Goal: Find specific page/section: Find specific page/section

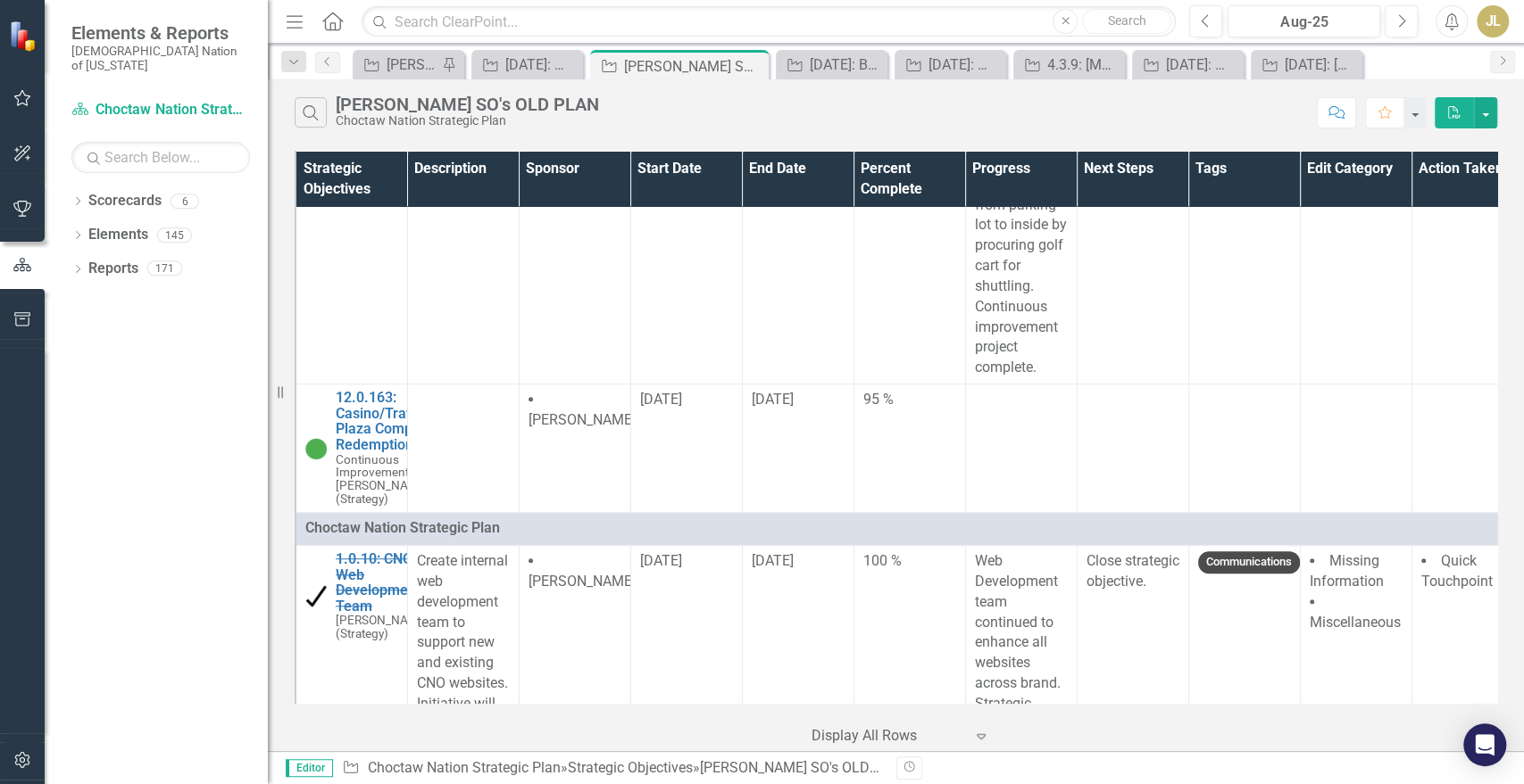
scroll to position [550, 0]
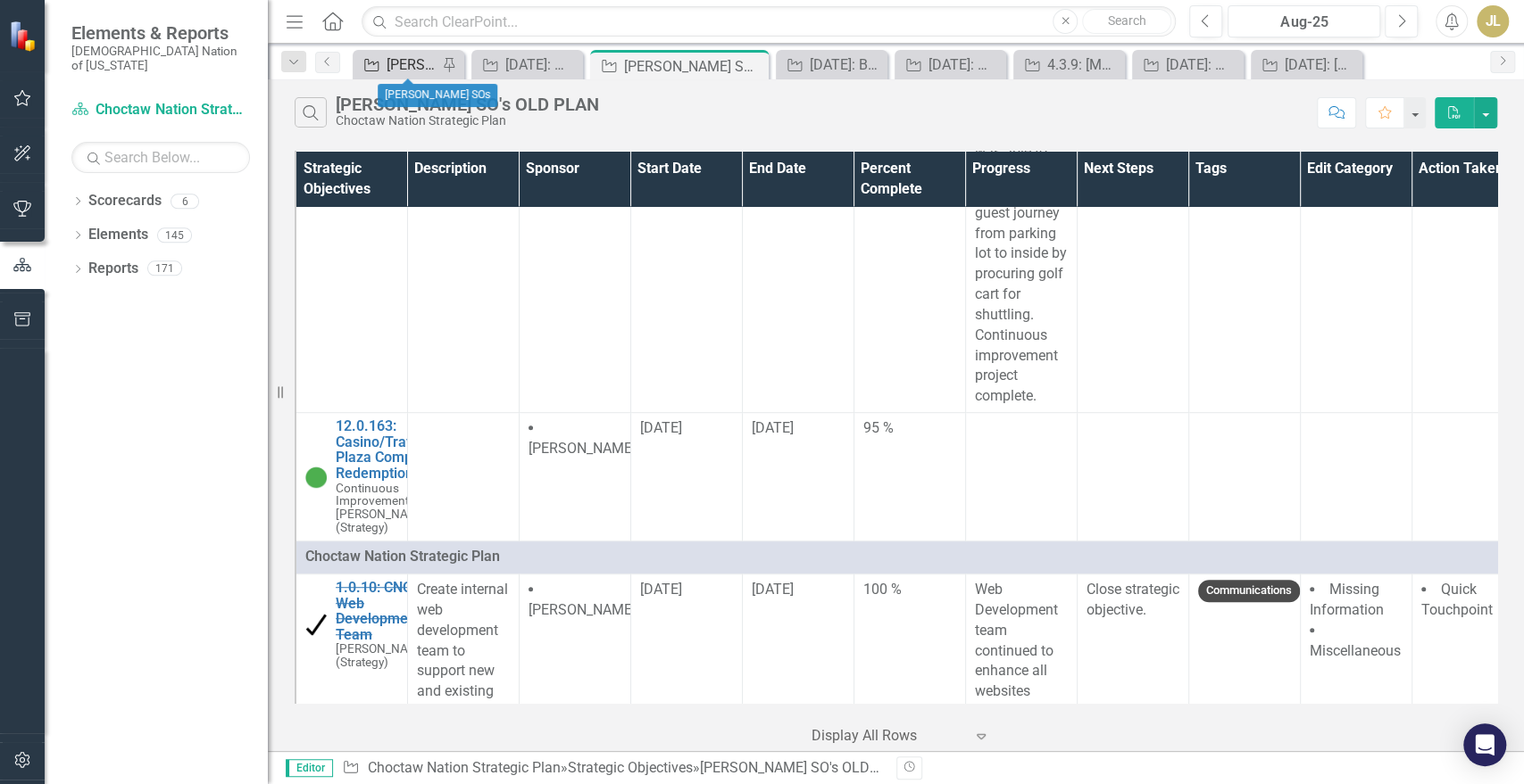
click at [405, 70] on div "[PERSON_NAME] SOs" at bounding box center [412, 64] width 51 height 22
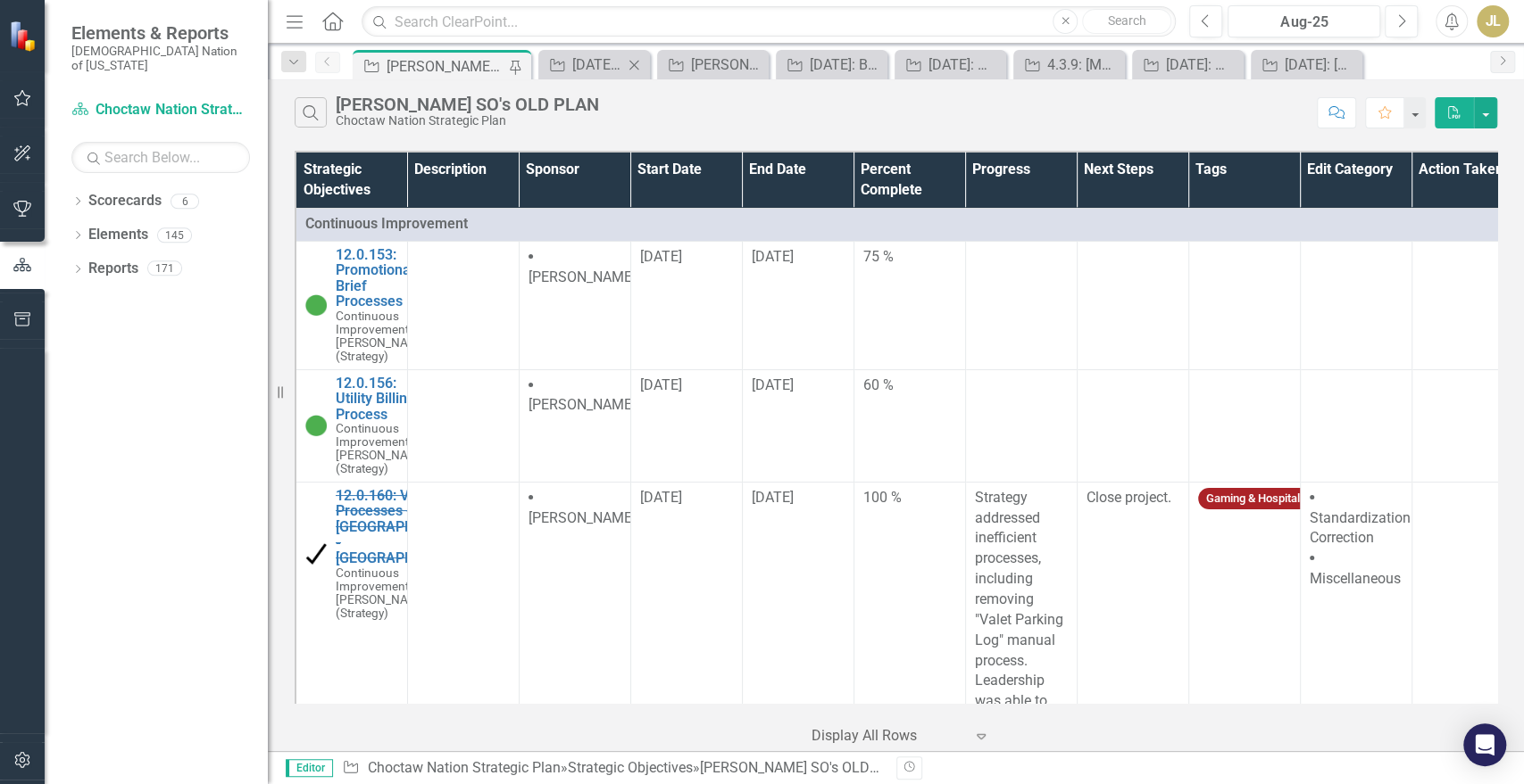
click at [633, 65] on icon at bounding box center [635, 64] width 10 height 10
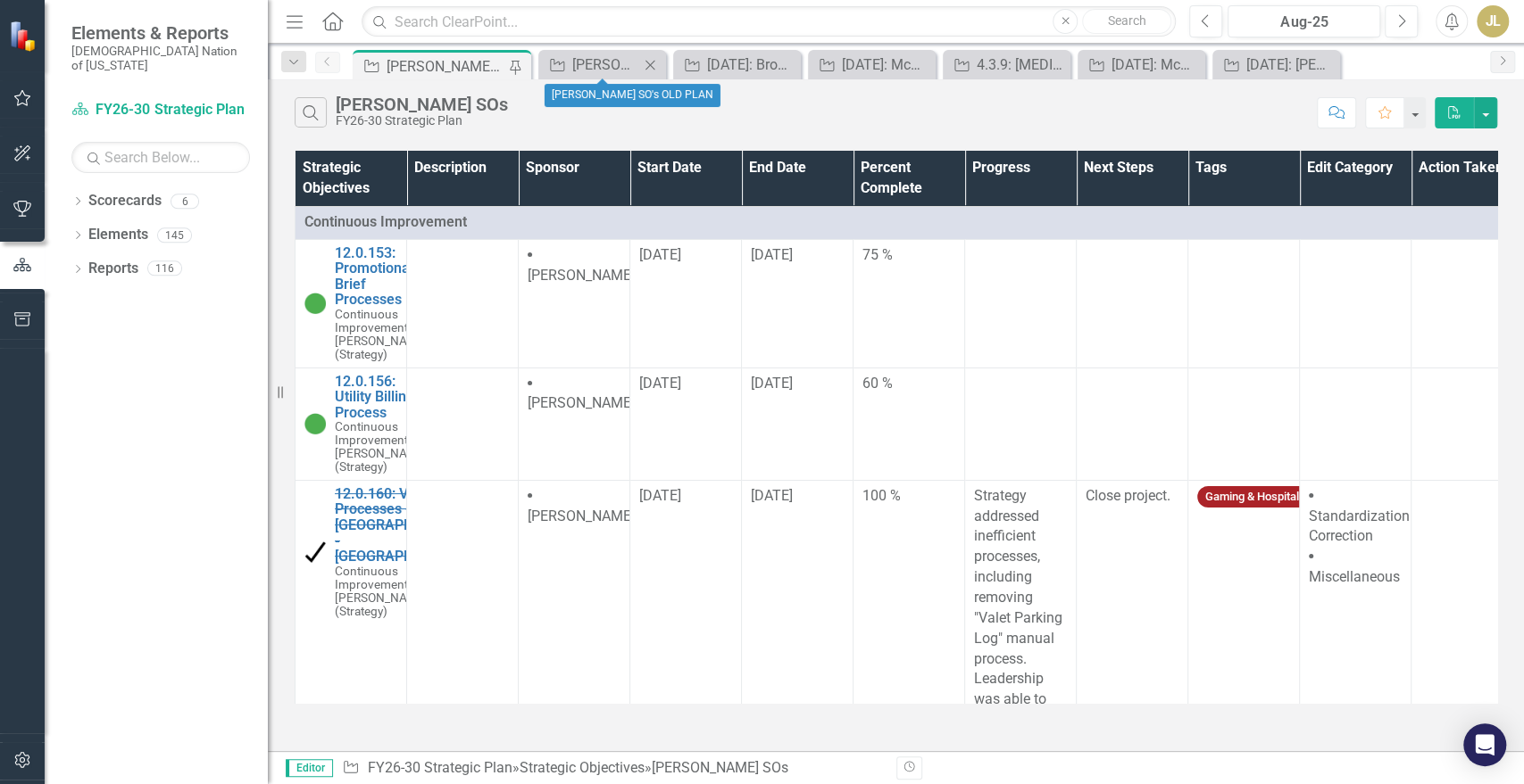
click at [648, 65] on icon "Close" at bounding box center [650, 65] width 18 height 15
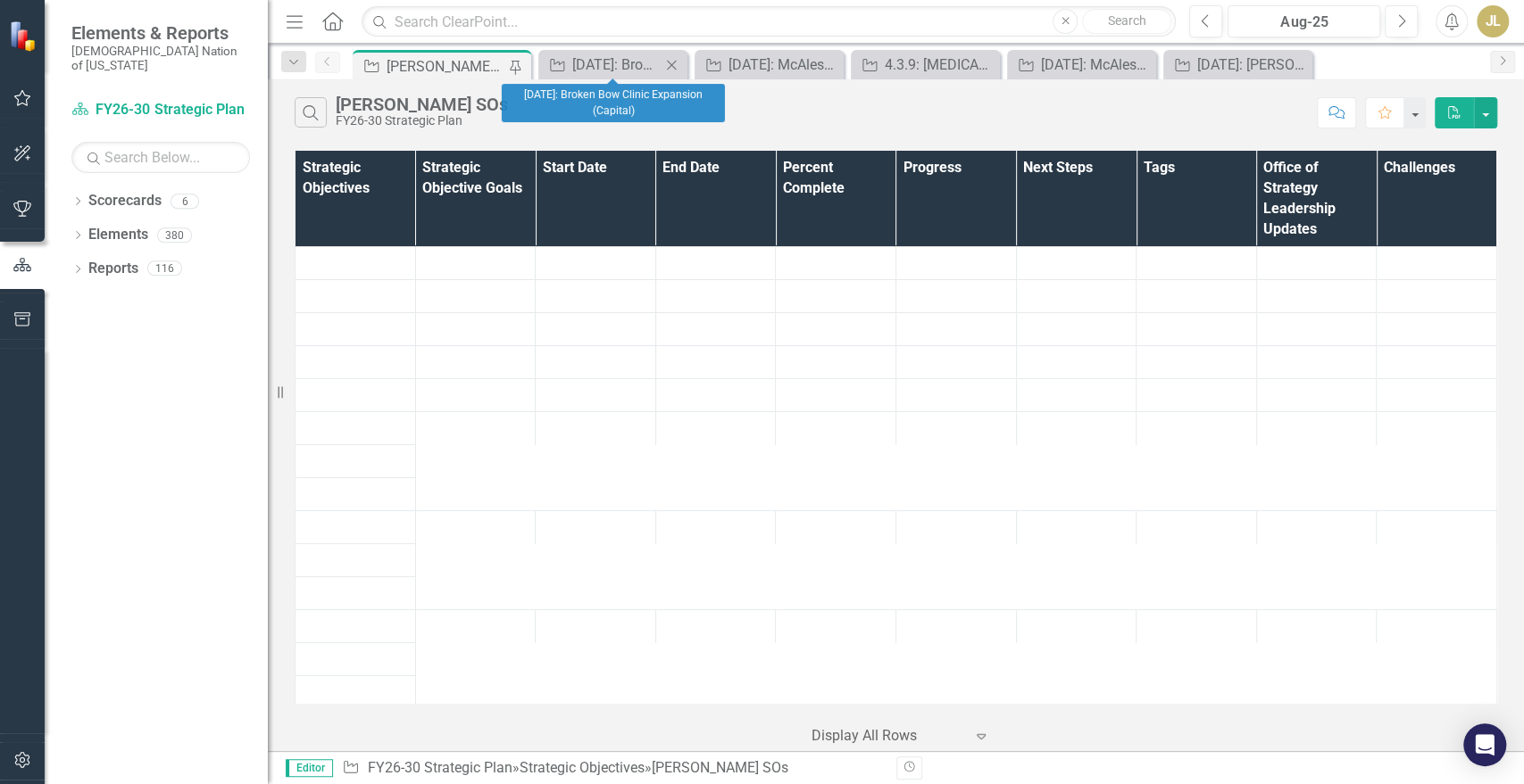
click at [665, 63] on icon "Close" at bounding box center [671, 65] width 18 height 15
click at [693, 68] on icon "Close" at bounding box center [701, 65] width 18 height 15
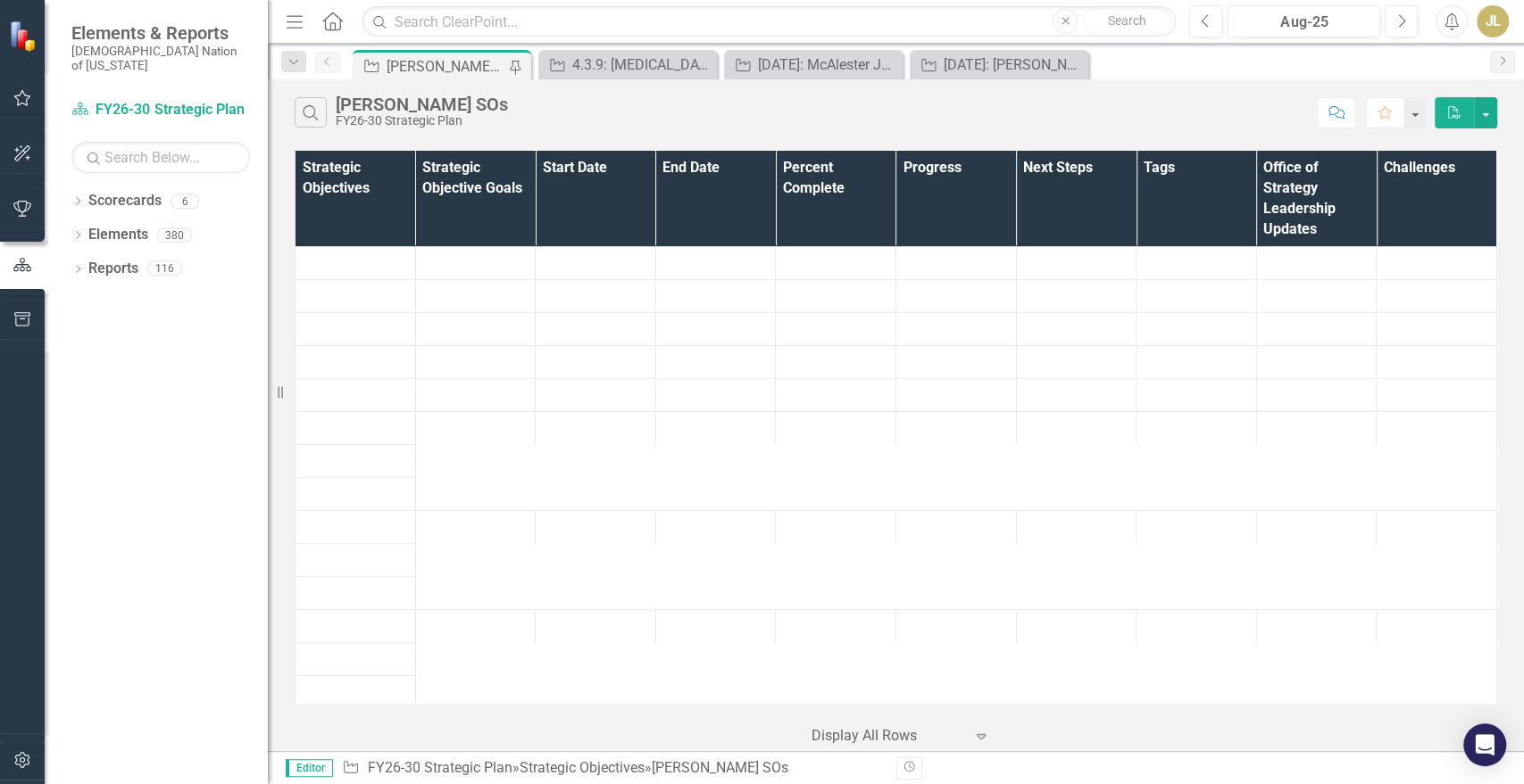
click at [0, 0] on icon "Close" at bounding box center [0, 0] width 0 height 0
